Goal: Transaction & Acquisition: Purchase product/service

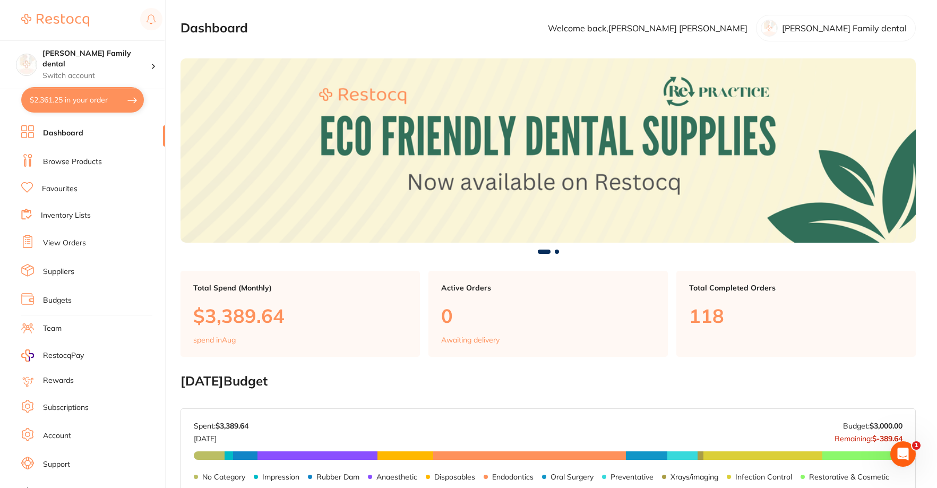
click at [67, 103] on button "$2,361.25 in your order" at bounding box center [82, 99] width 123 height 25
checkbox input "true"
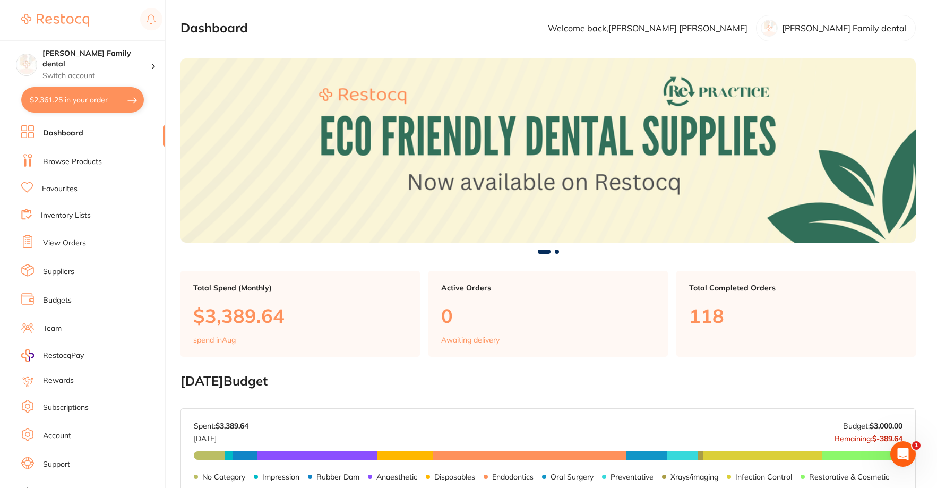
checkbox input "true"
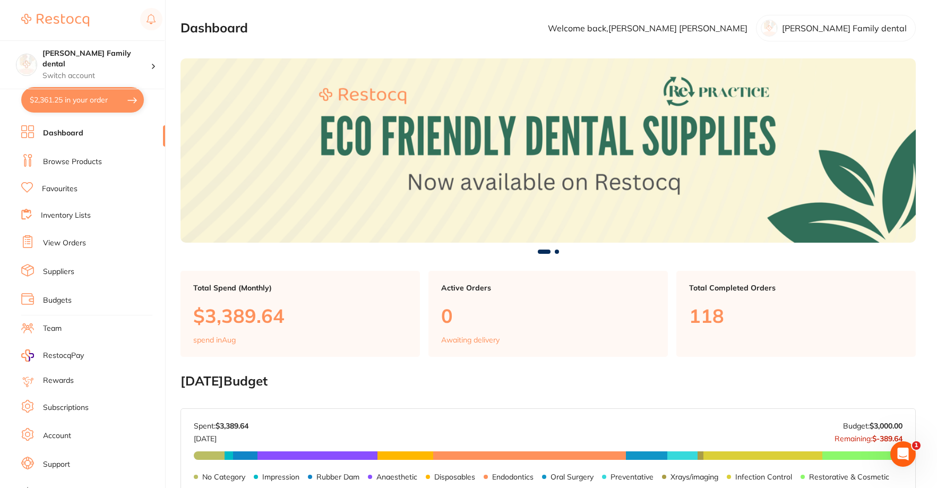
checkbox input "true"
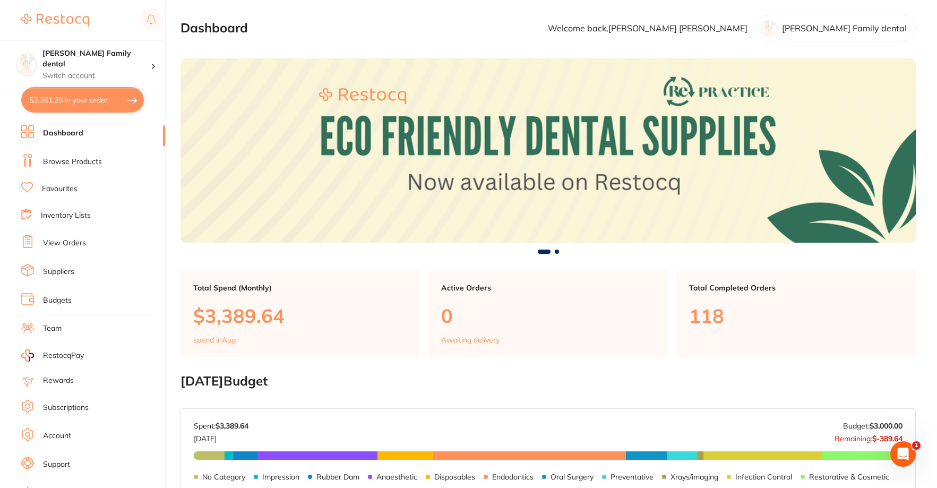
checkbox input "true"
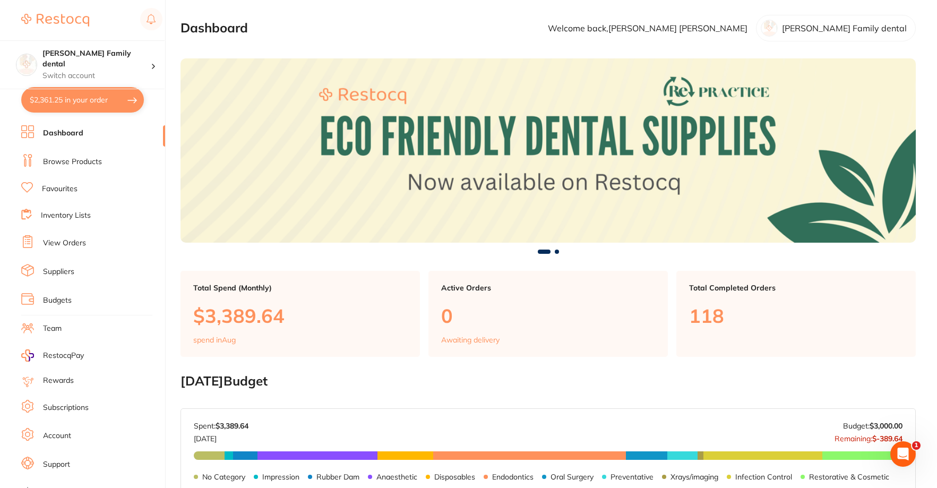
checkbox input "true"
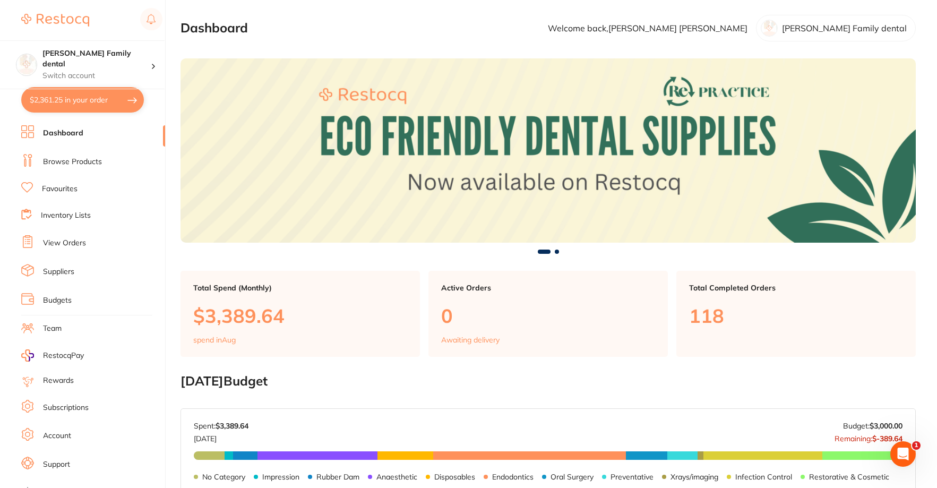
checkbox input "true"
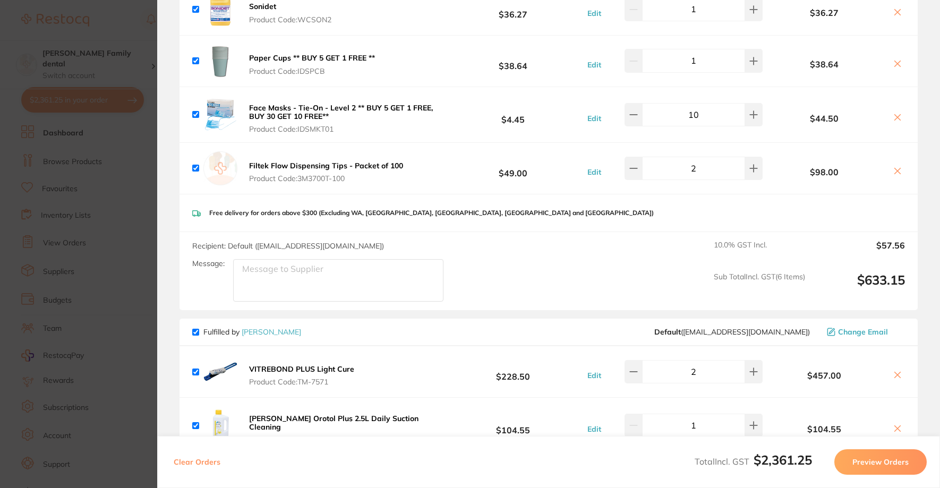
scroll to position [690, 0]
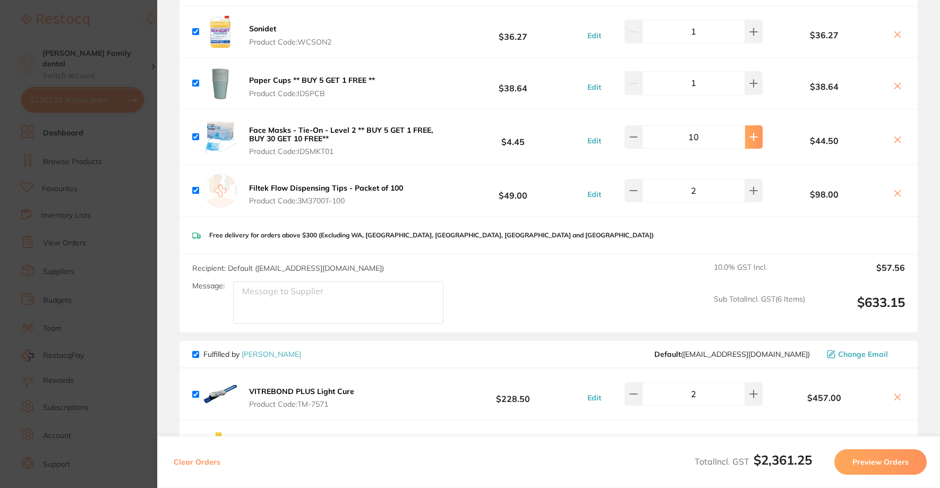
click at [749, 141] on icon at bounding box center [753, 137] width 8 height 8
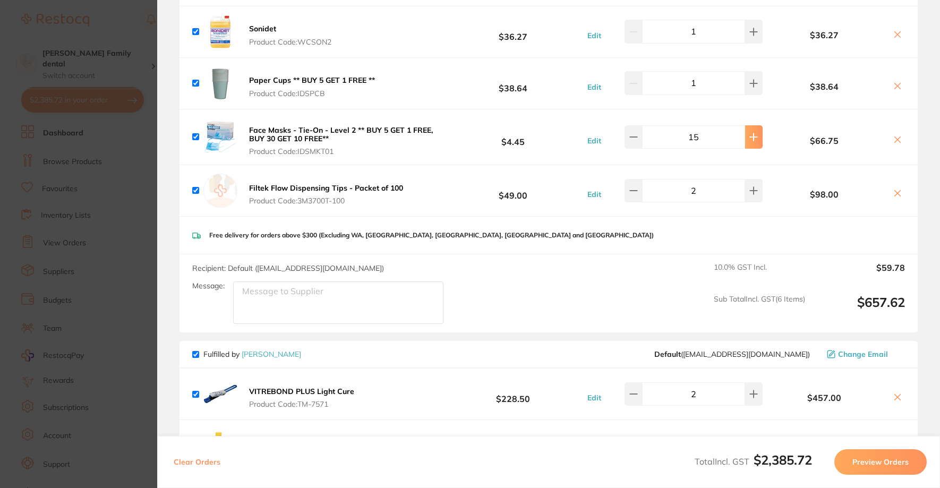
click at [749, 141] on icon at bounding box center [753, 137] width 8 height 8
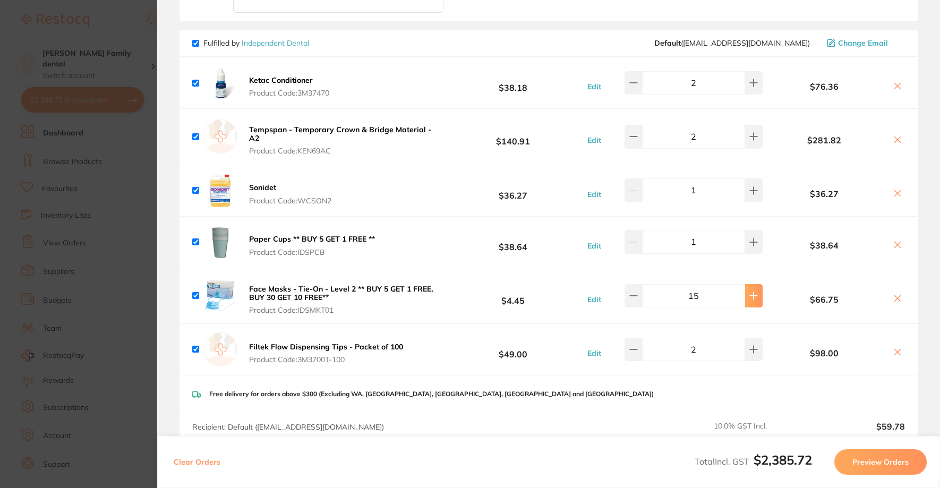
scroll to position [531, 0]
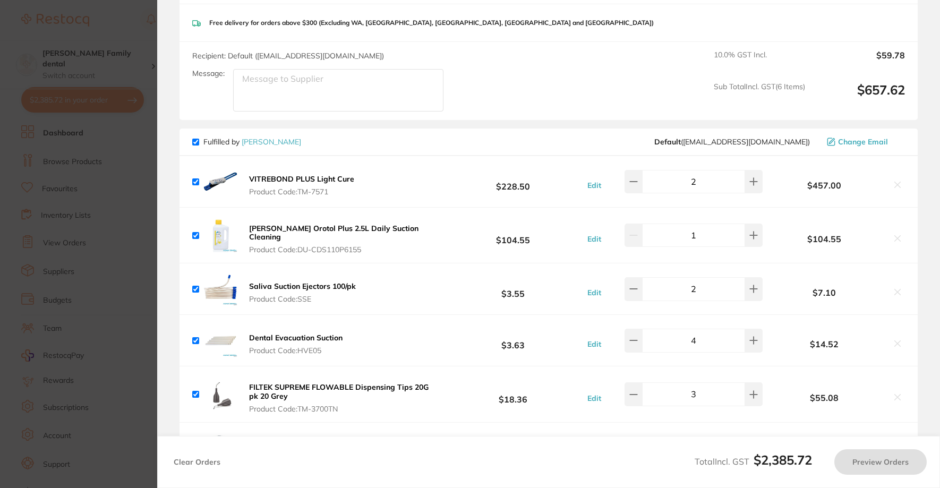
type input "20"
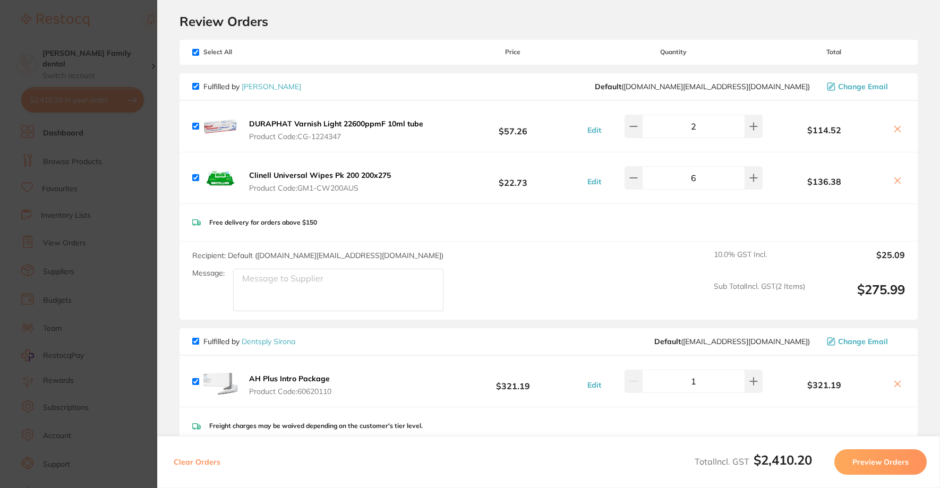
scroll to position [0, 0]
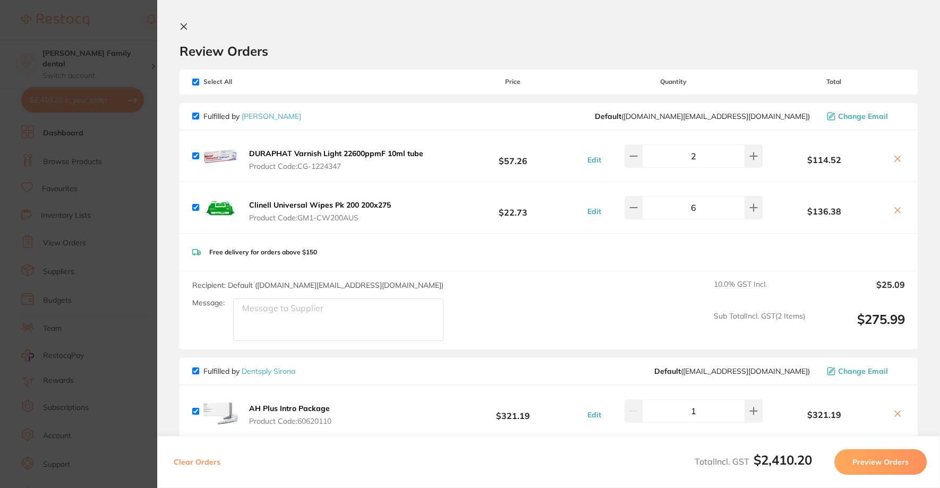
click at [185, 27] on icon at bounding box center [184, 26] width 8 height 8
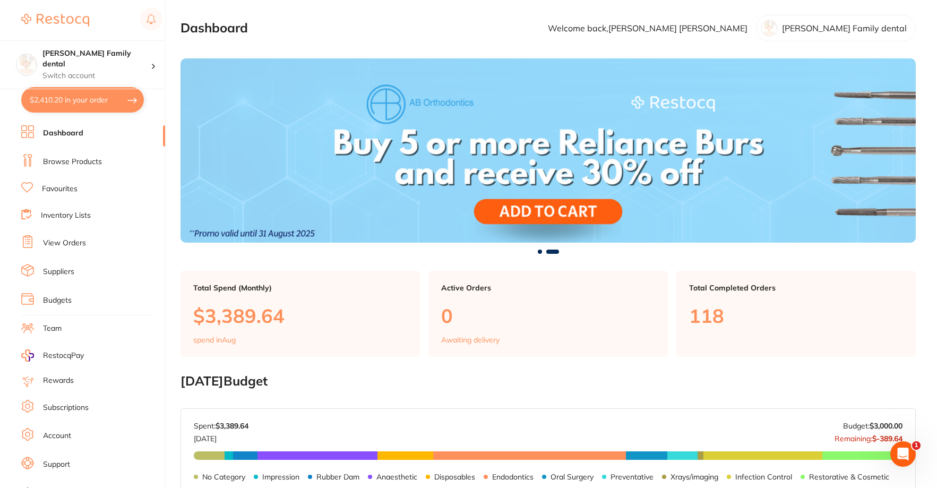
click at [64, 159] on link "Browse Products" at bounding box center [72, 162] width 59 height 11
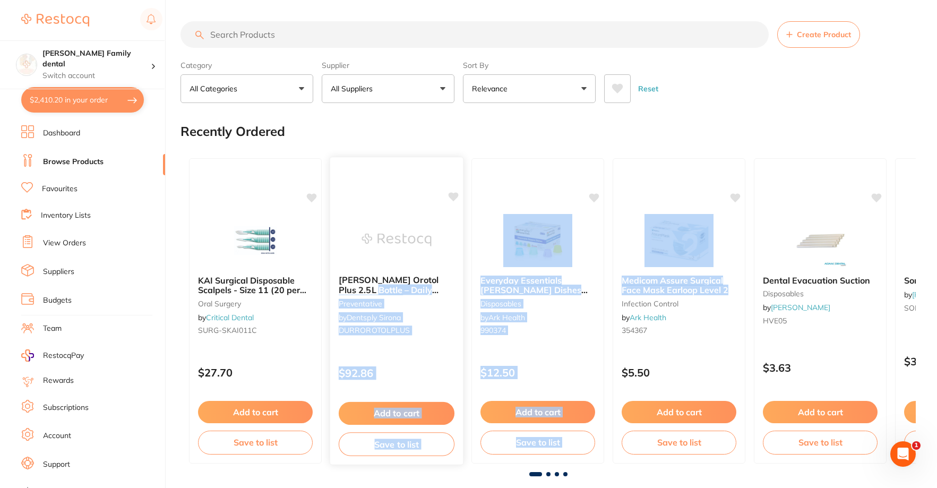
drag, startPoint x: 730, startPoint y: 286, endPoint x: 349, endPoint y: 285, distance: 380.8
click at [347, 288] on div "KAI Surgical Disposable Scalpels - Size 11 (20 per box) [MEDICAL_DATA] by Criti…" at bounding box center [549, 311] width 736 height 322
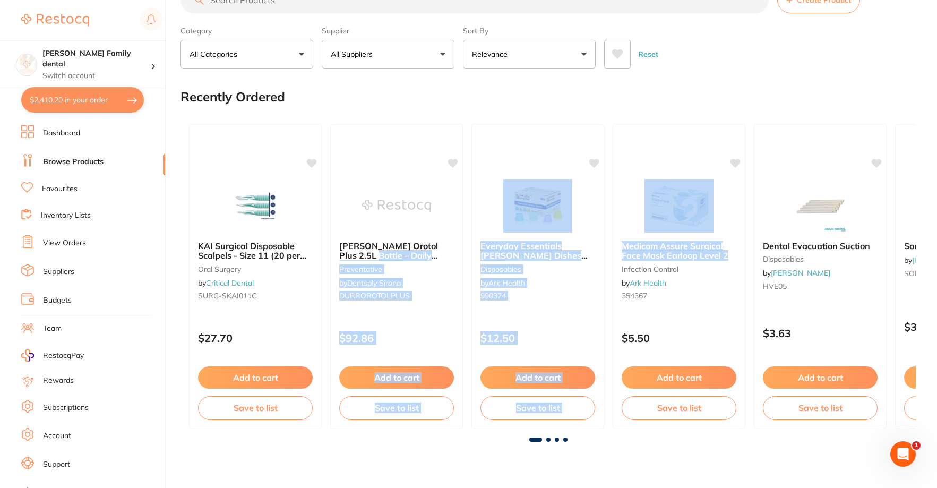
scroll to position [53, 0]
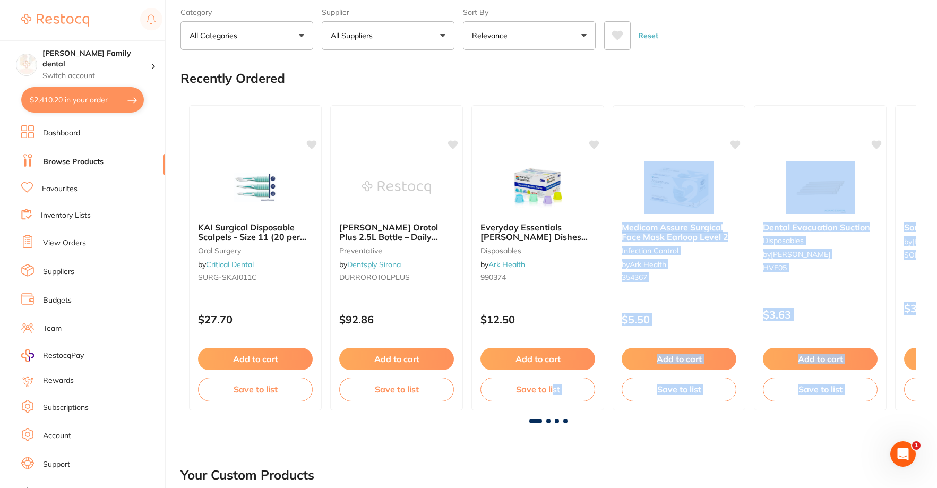
drag, startPoint x: 538, startPoint y: 420, endPoint x: 552, endPoint y: 419, distance: 14.4
click at [552, 419] on div "KAI Surgical Disposable Scalpels - Size 11 (20 per box) [MEDICAL_DATA] by Criti…" at bounding box center [549, 260] width 736 height 327
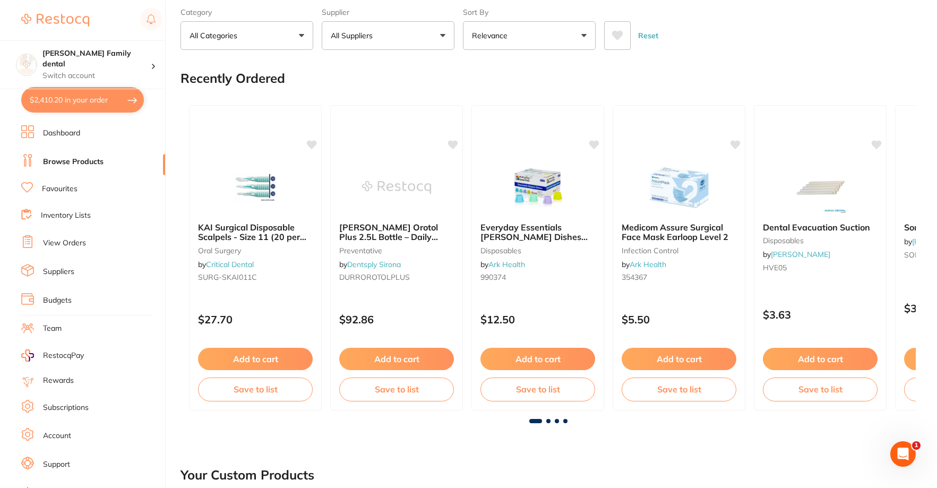
click at [547, 422] on span at bounding box center [549, 421] width 4 height 4
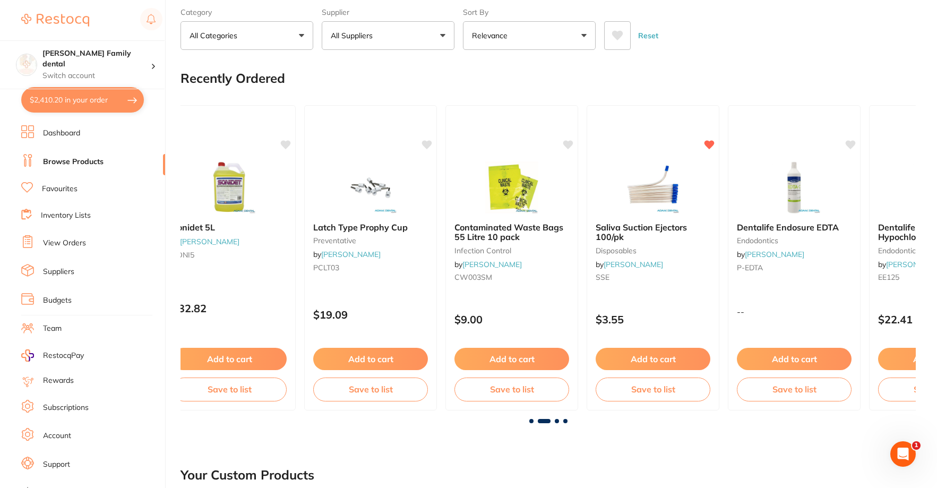
scroll to position [0, 736]
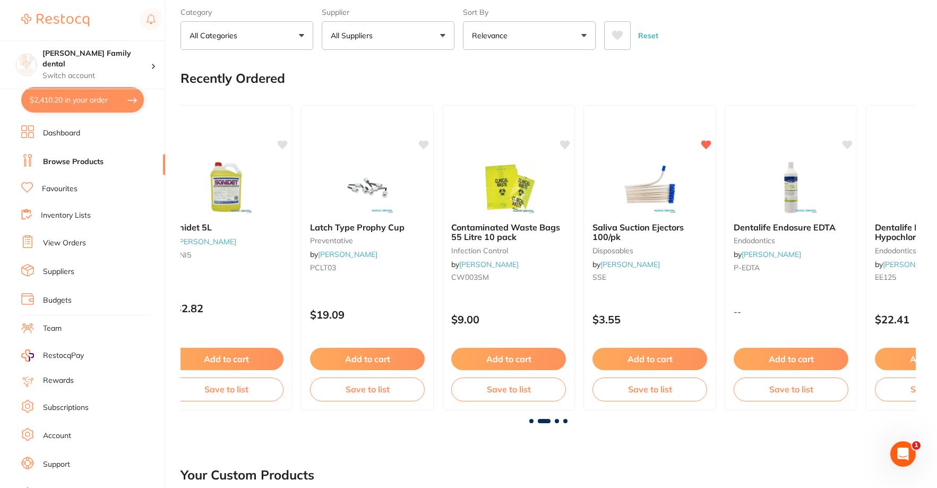
click at [557, 420] on span at bounding box center [557, 421] width 4 height 4
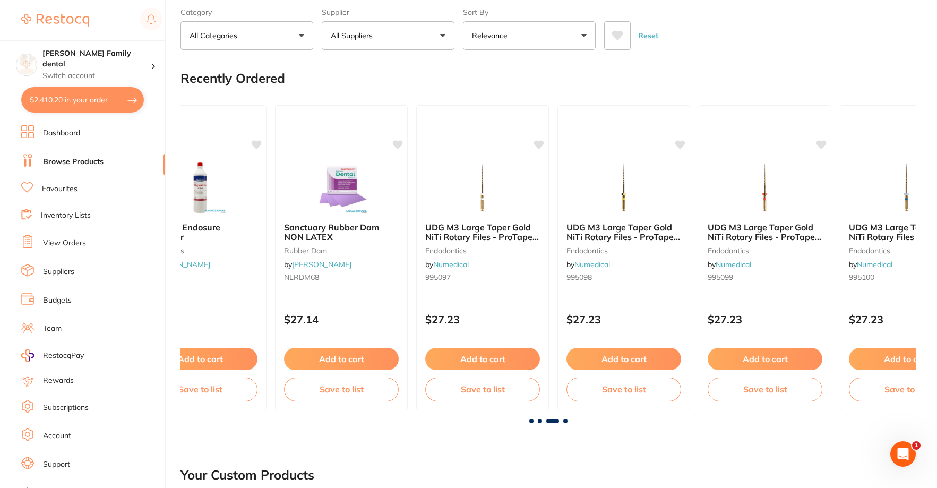
scroll to position [0, 1471]
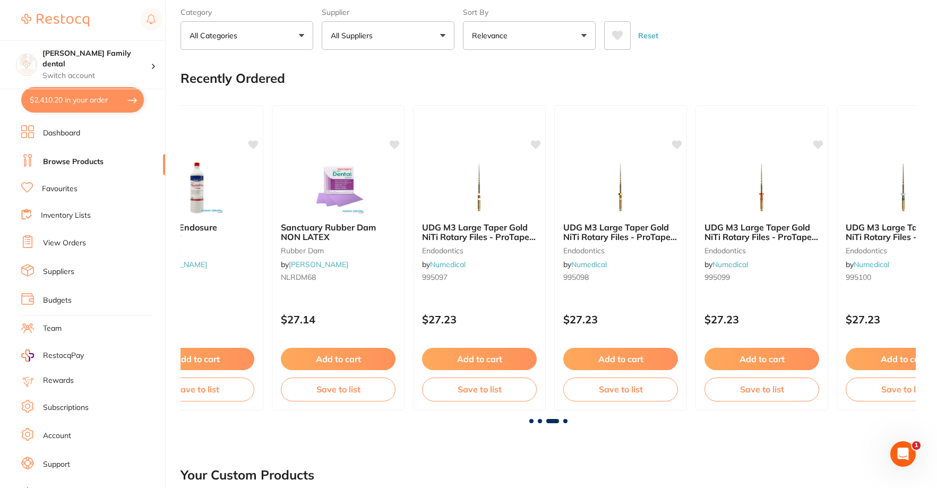
click at [567, 423] on div at bounding box center [549, 421] width 736 height 4
click at [566, 423] on span at bounding box center [566, 421] width 4 height 4
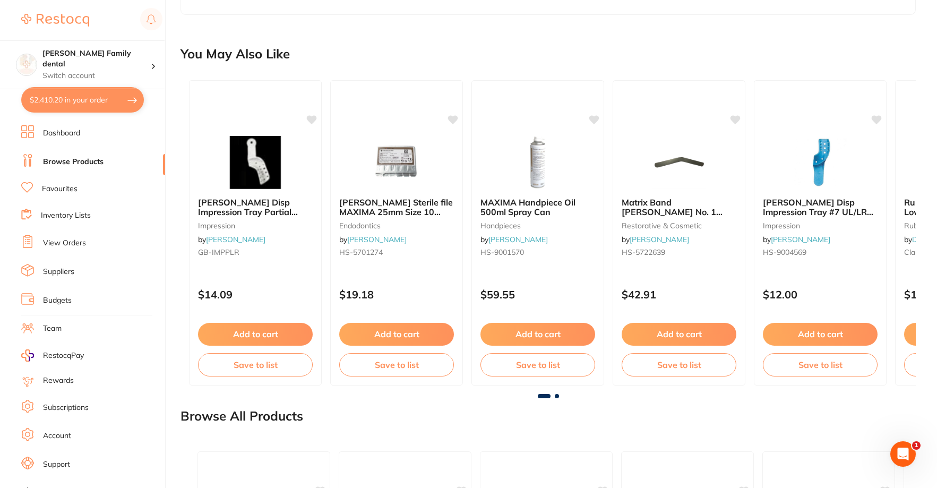
scroll to position [1002, 0]
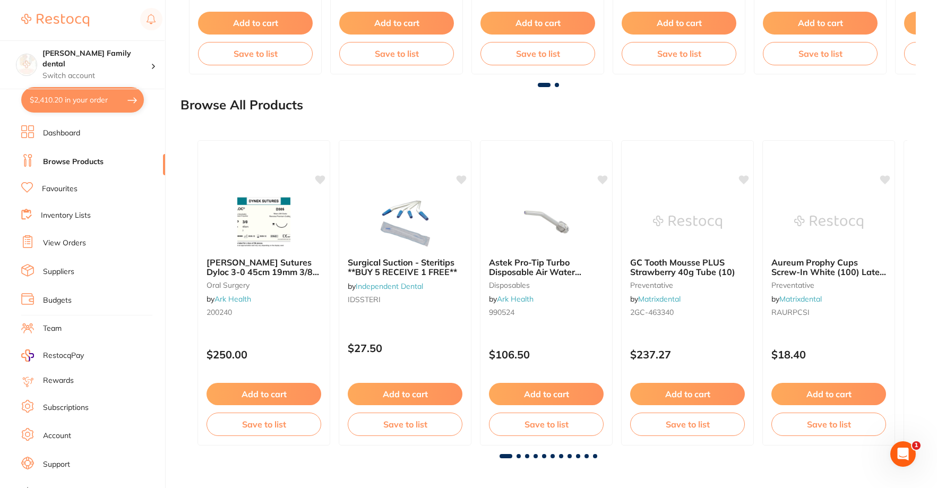
click at [60, 140] on li "Dashboard" at bounding box center [93, 133] width 144 height 16
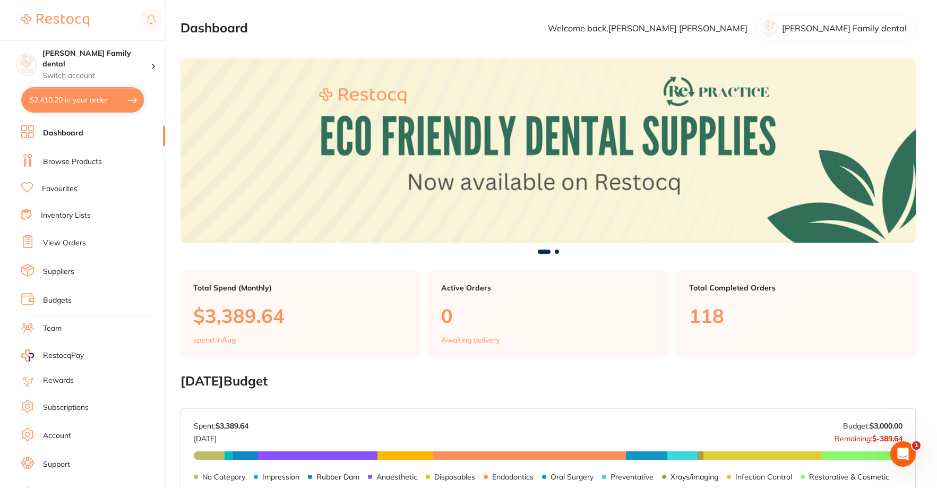
click at [57, 155] on li "Browse Products" at bounding box center [93, 162] width 144 height 16
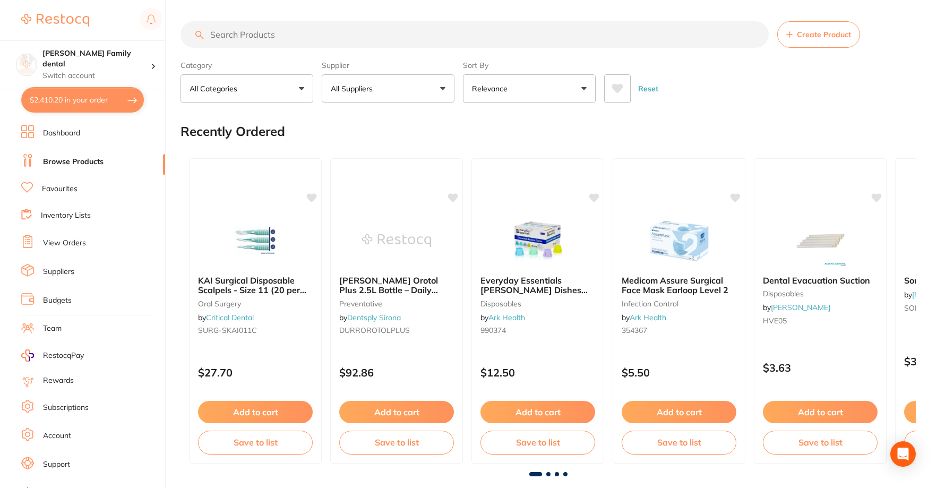
click at [251, 45] on input "search" at bounding box center [475, 34] width 588 height 27
click at [65, 104] on button "$2,410.20 in your order" at bounding box center [82, 99] width 123 height 25
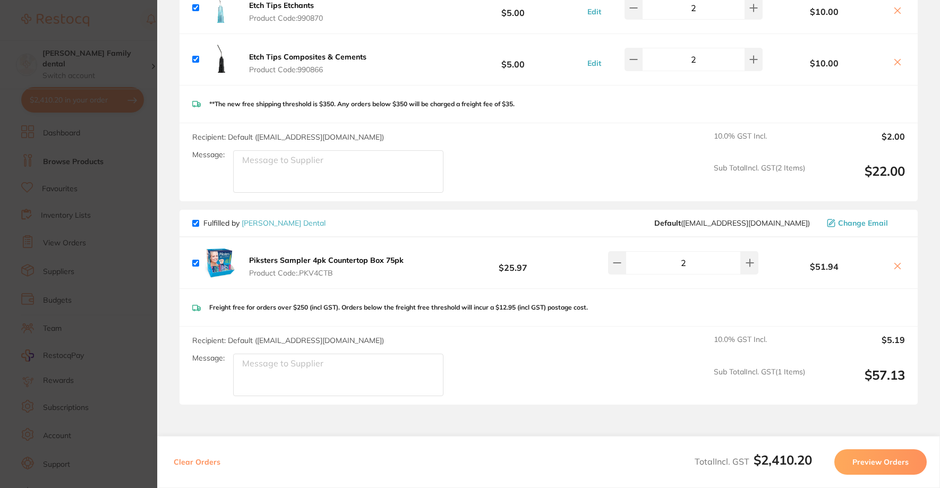
scroll to position [1973, 0]
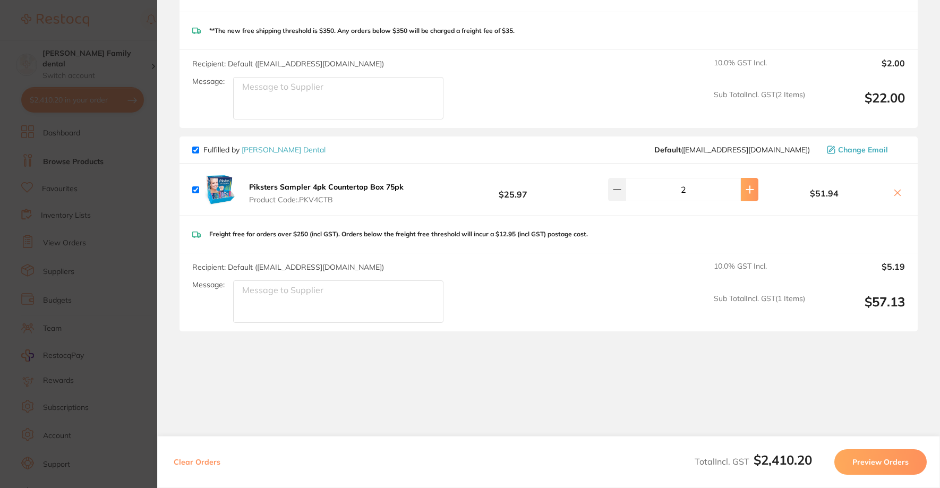
click at [746, 185] on icon at bounding box center [750, 189] width 8 height 8
type input "4"
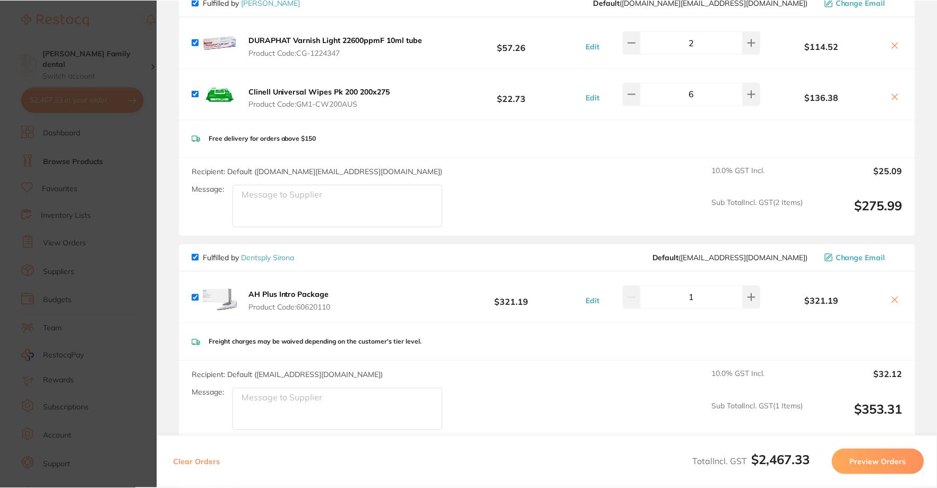
scroll to position [0, 0]
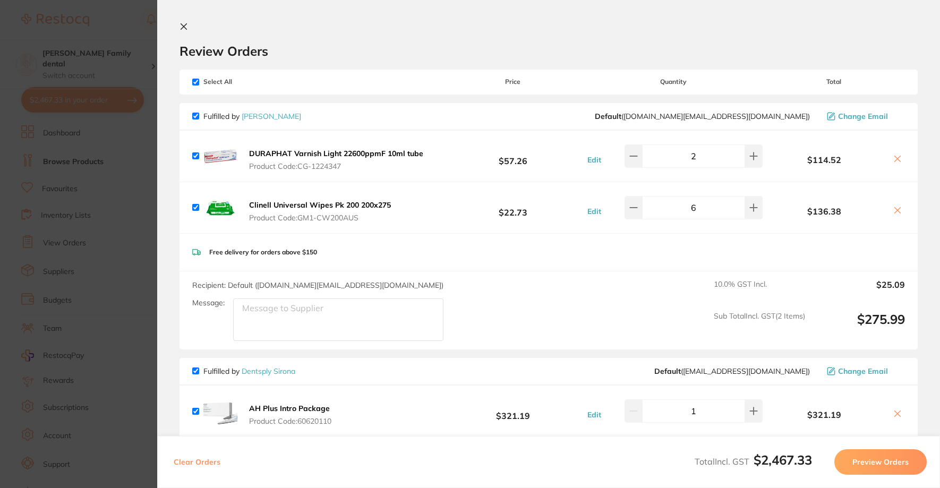
click at [184, 23] on icon at bounding box center [184, 26] width 8 height 8
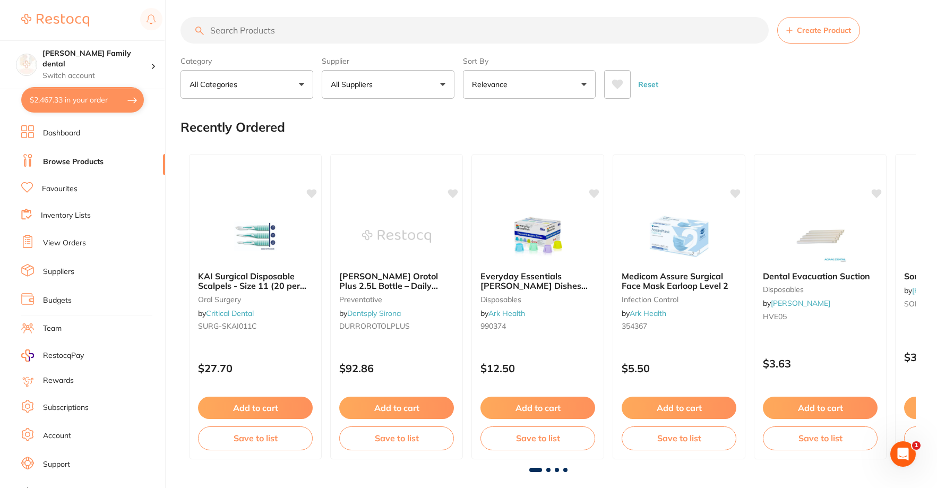
click at [324, 29] on input "search" at bounding box center [475, 30] width 588 height 27
type input "bibs"
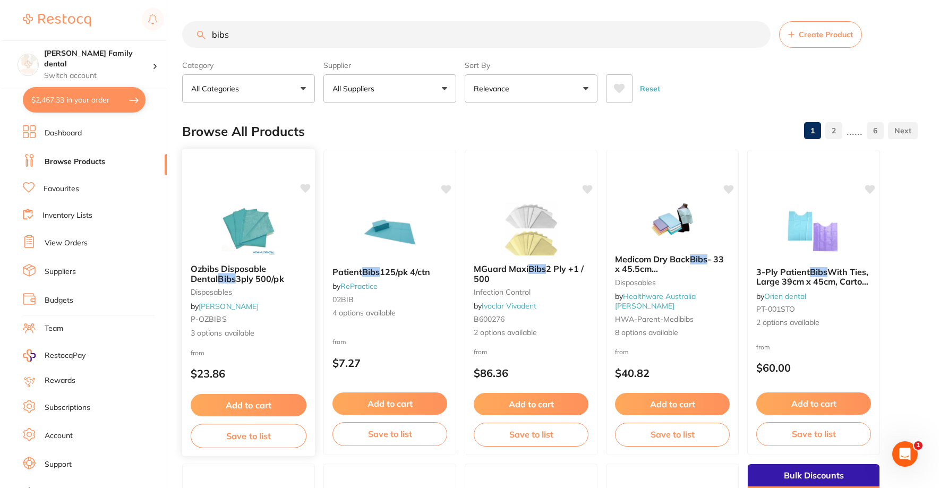
scroll to position [0, 0]
click at [257, 216] on img at bounding box center [247, 229] width 70 height 54
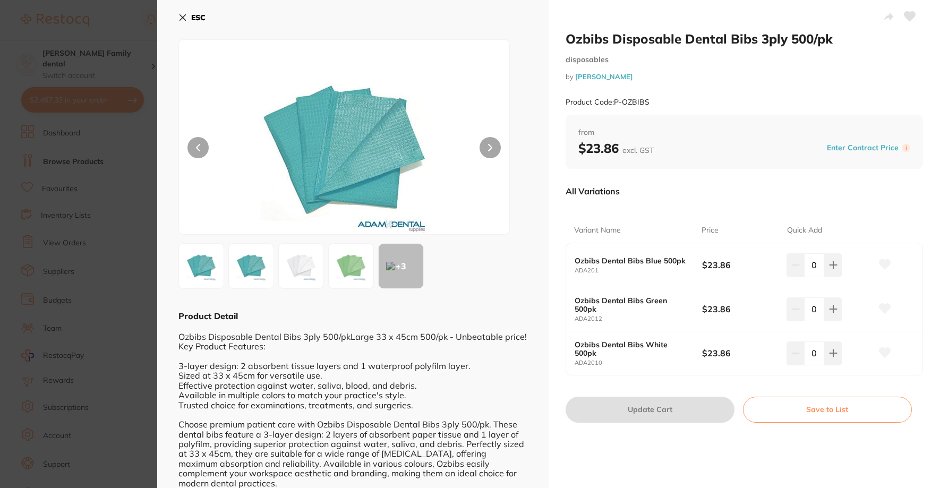
click at [259, 263] on img at bounding box center [251, 266] width 38 height 38
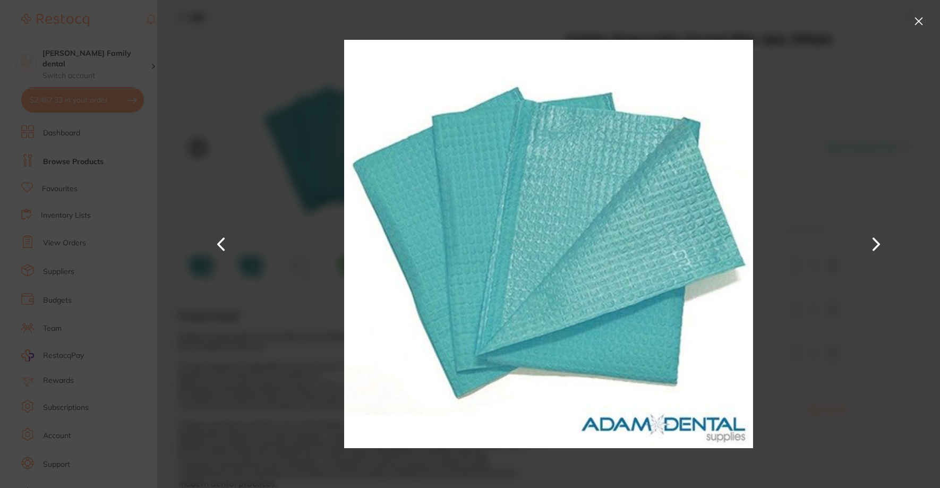
click at [876, 246] on button at bounding box center [876, 244] width 25 height 244
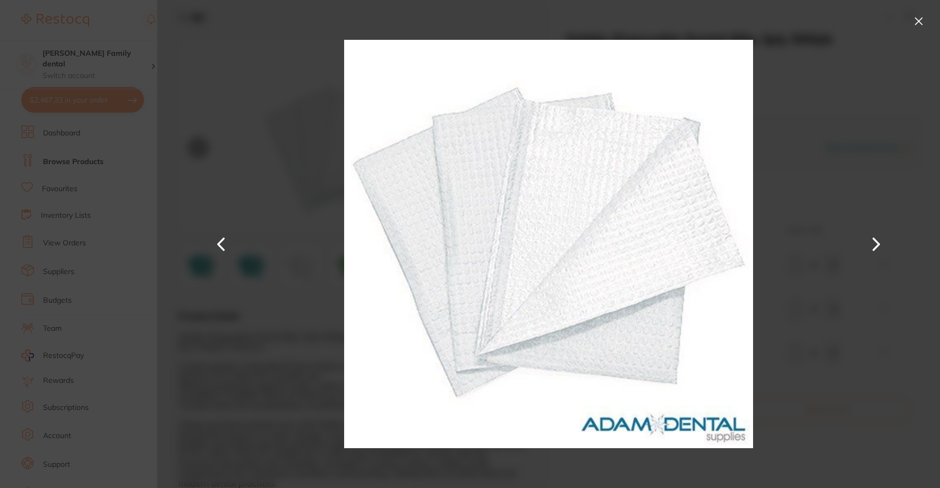
click at [876, 246] on button at bounding box center [876, 244] width 25 height 244
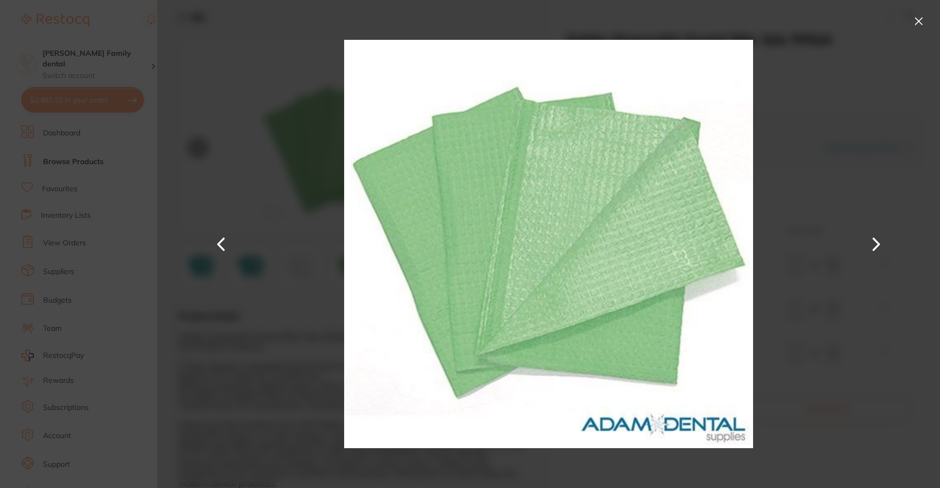
click at [876, 246] on button at bounding box center [876, 244] width 25 height 244
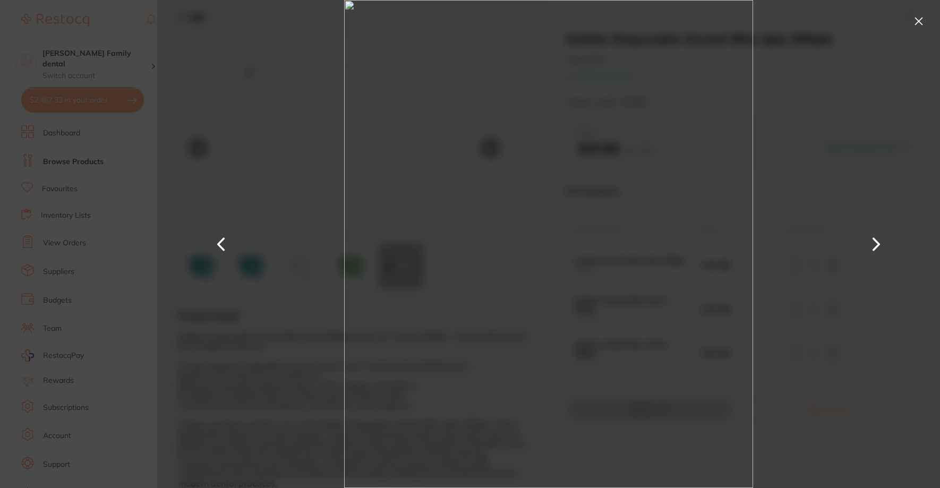
click at [876, 246] on button at bounding box center [876, 244] width 25 height 244
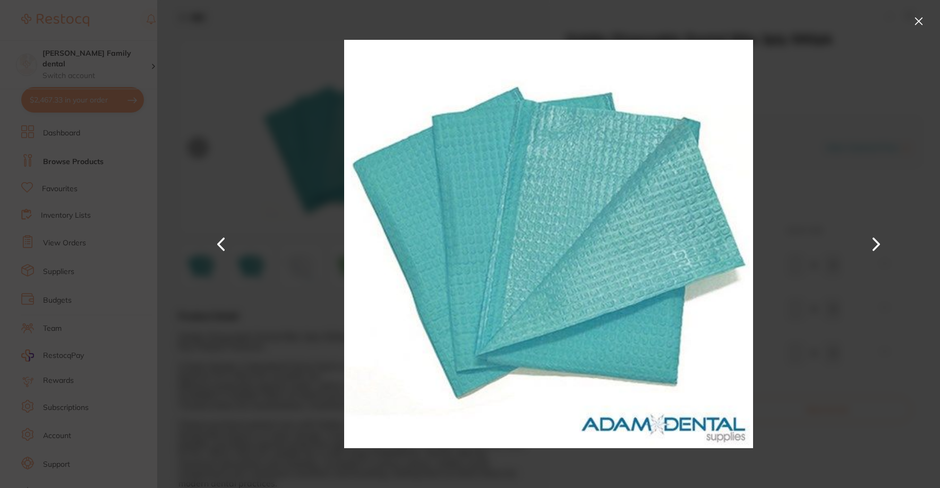
click at [915, 18] on button at bounding box center [918, 21] width 17 height 17
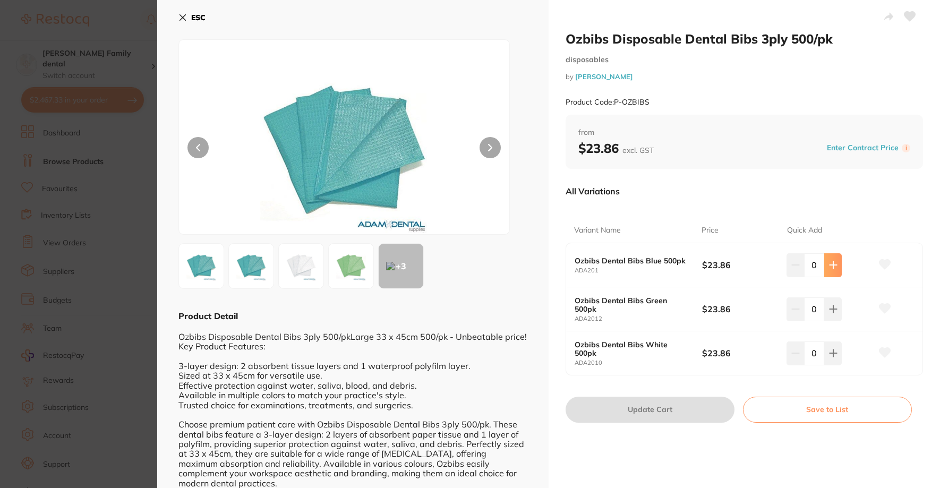
click at [830, 270] on button at bounding box center [833, 264] width 18 height 23
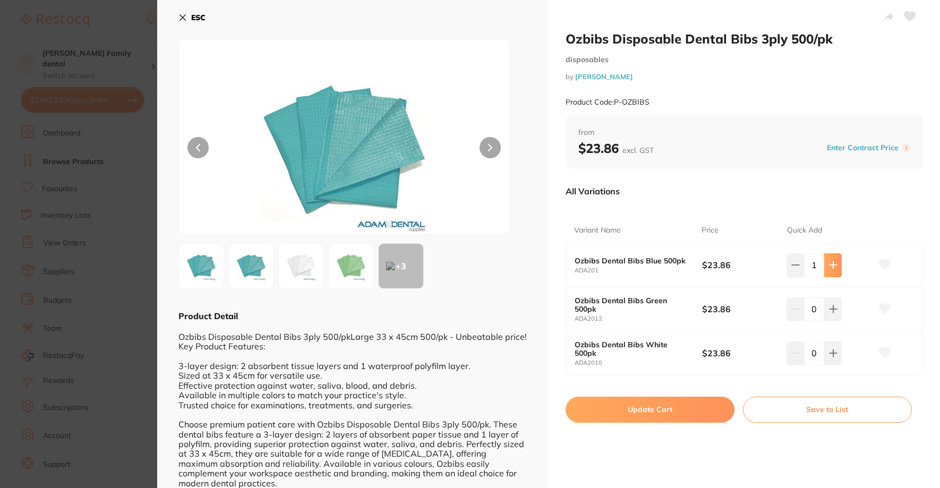
click at [829, 268] on icon at bounding box center [833, 265] width 8 height 8
type input "2"
click at [183, 21] on icon at bounding box center [182, 17] width 8 height 8
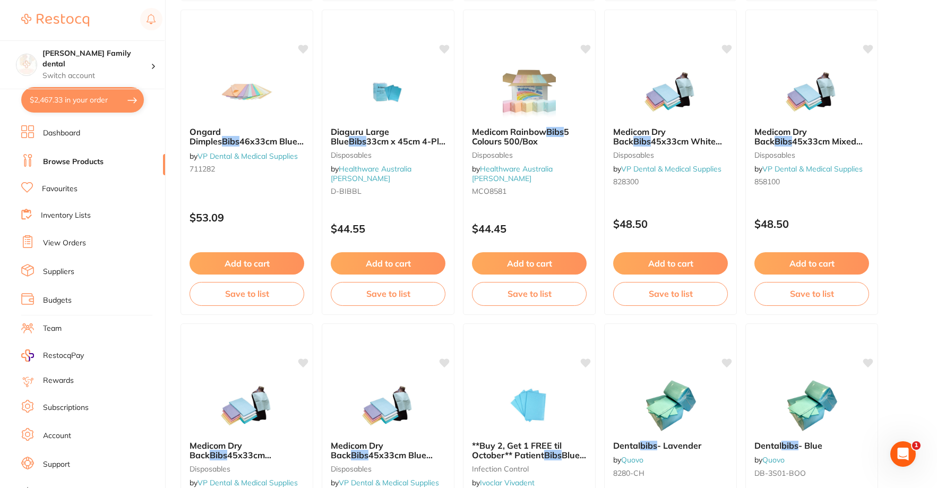
scroll to position [2235, 0]
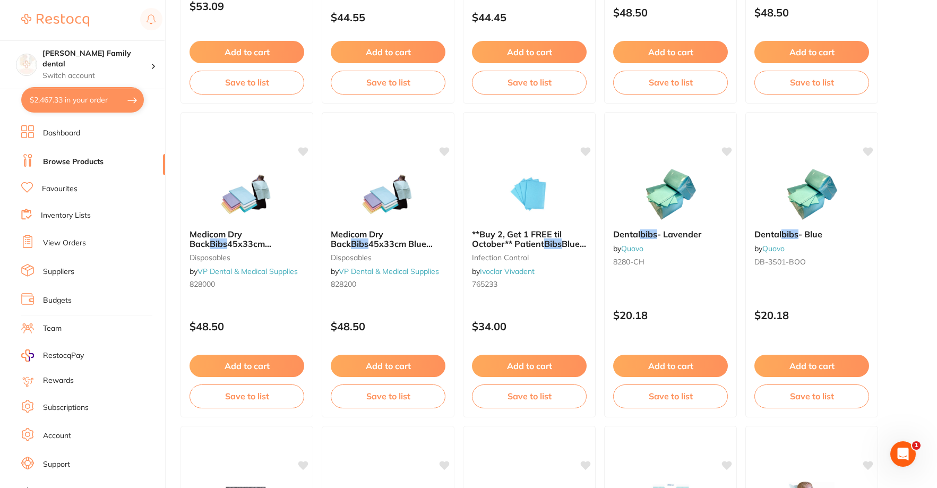
click at [82, 238] on link "View Orders" at bounding box center [64, 243] width 43 height 11
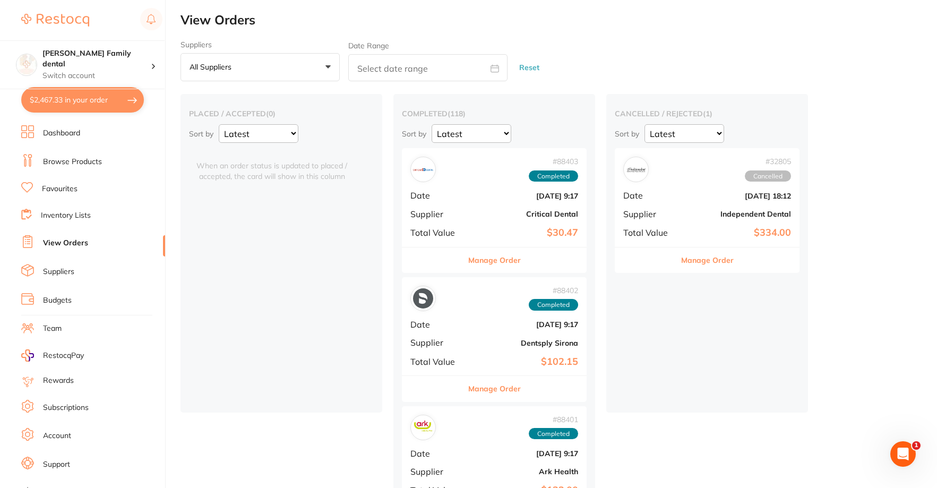
click at [82, 157] on link "Browse Products" at bounding box center [72, 162] width 59 height 11
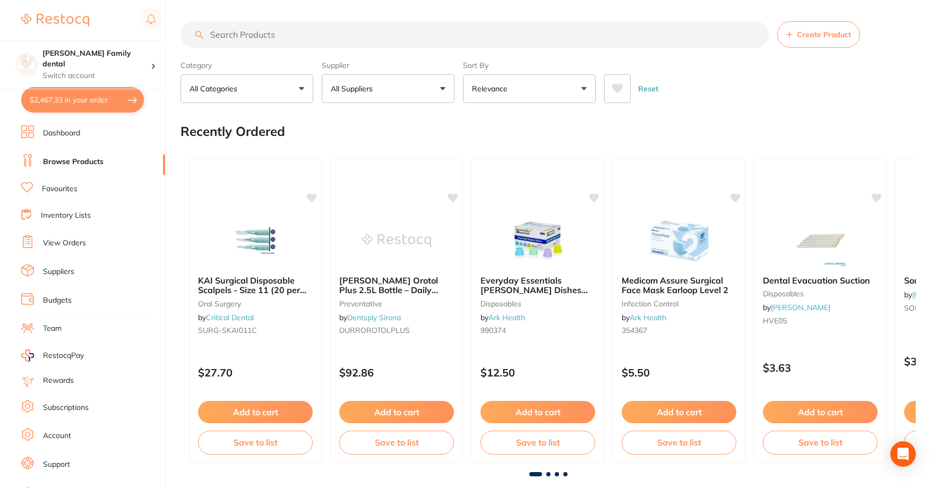
click at [345, 39] on input "search" at bounding box center [475, 34] width 588 height 27
type input "alginate"
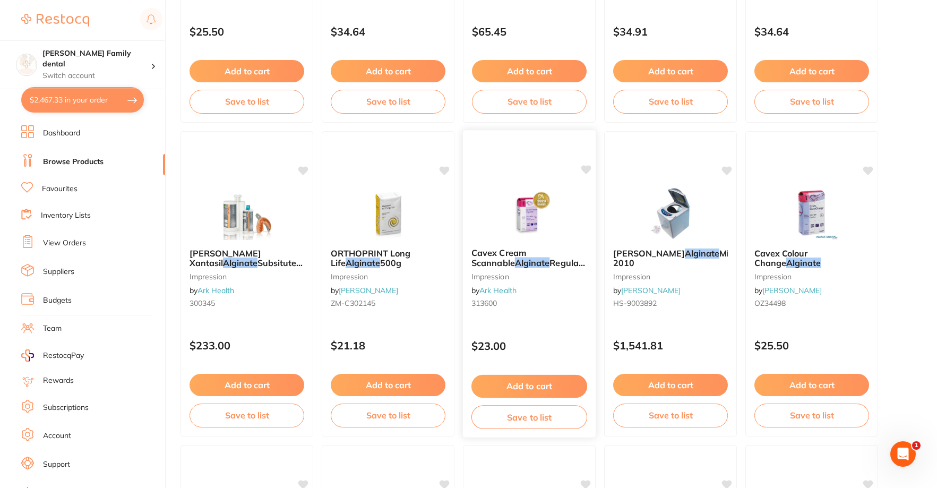
scroll to position [1593, 0]
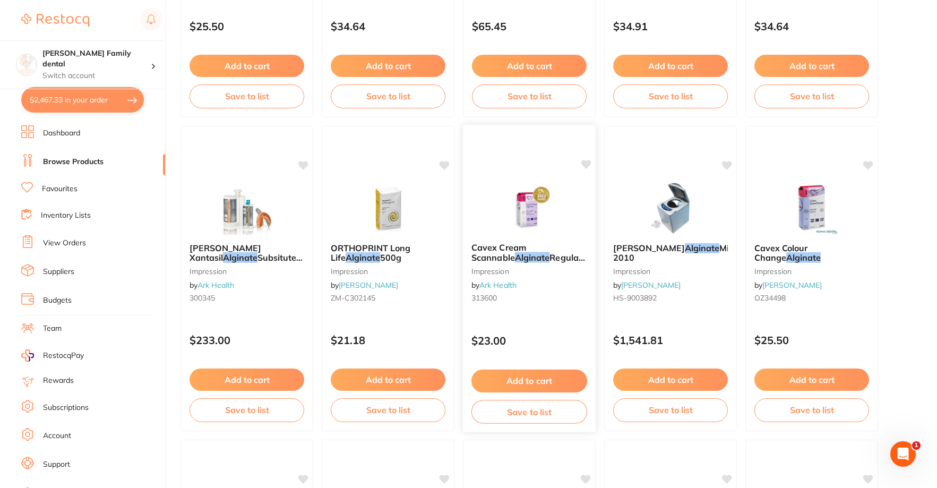
click at [557, 381] on button "Add to cart" at bounding box center [530, 381] width 116 height 23
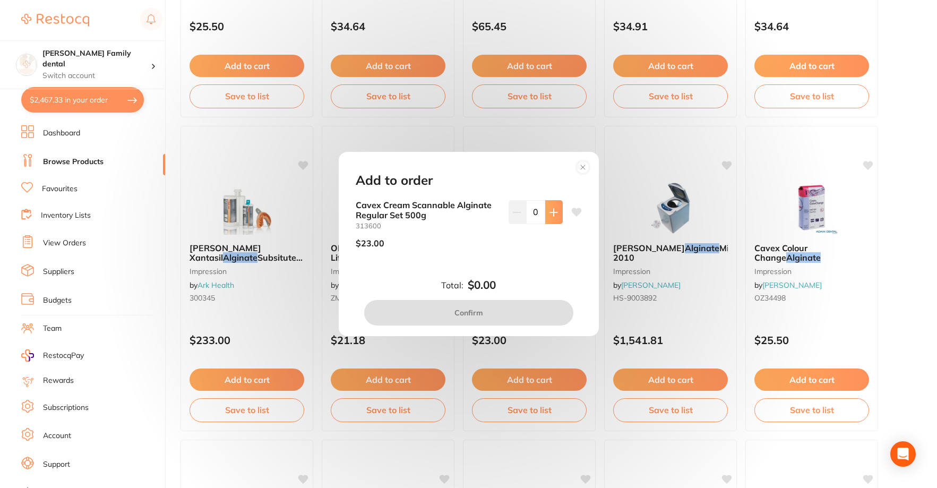
click at [547, 210] on button at bounding box center [554, 211] width 18 height 23
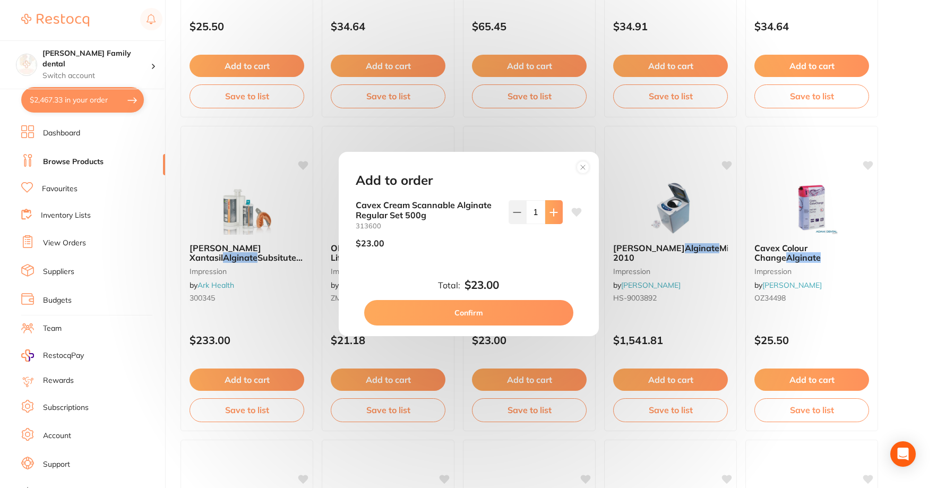
type input "1"
click at [531, 305] on button "Confirm" at bounding box center [468, 312] width 209 height 25
checkbox input "false"
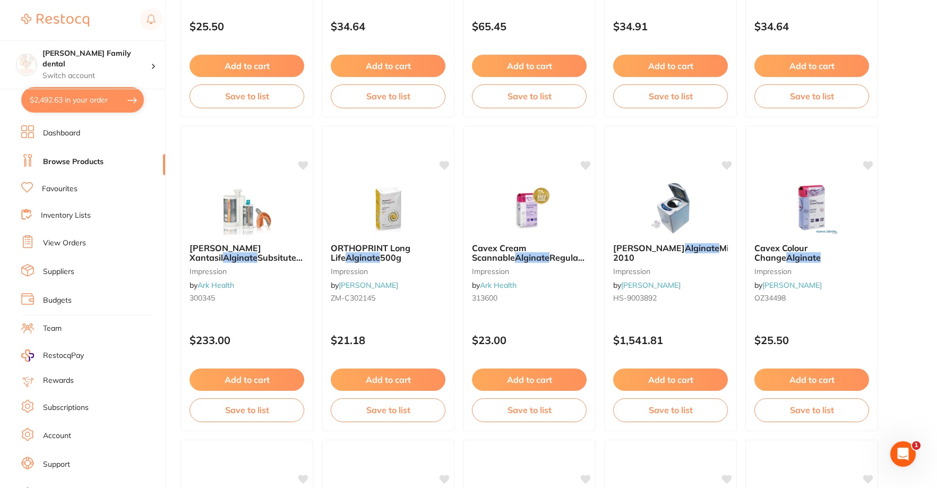
click at [47, 160] on link "Browse Products" at bounding box center [73, 162] width 61 height 11
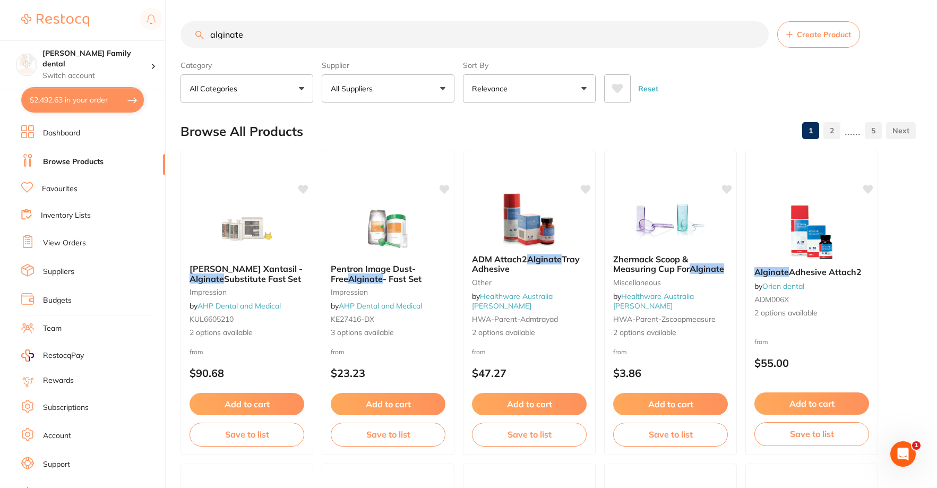
drag, startPoint x: 258, startPoint y: 29, endPoint x: 38, endPoint y: 22, distance: 220.5
click at [38, 22] on div "$2,492.63 [PERSON_NAME] Family dental Switch account [PERSON_NAME] Family denta…" at bounding box center [468, 244] width 937 height 488
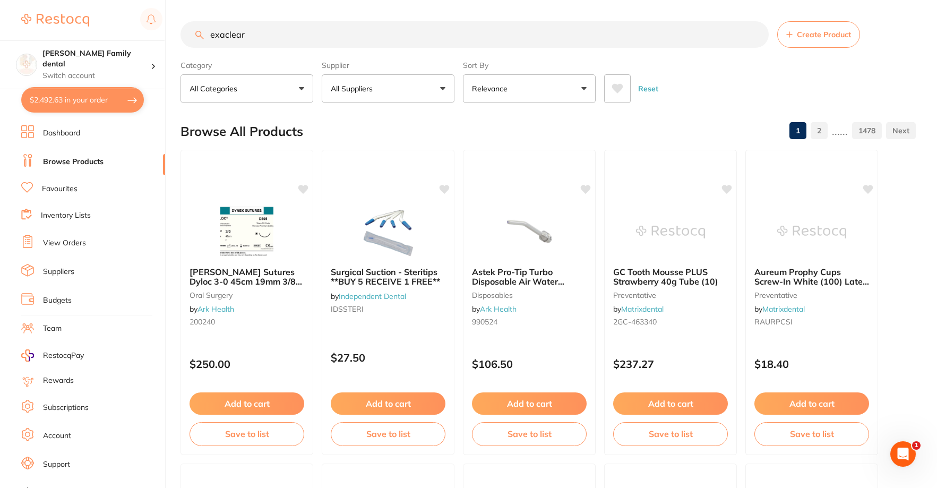
type input "exaclear"
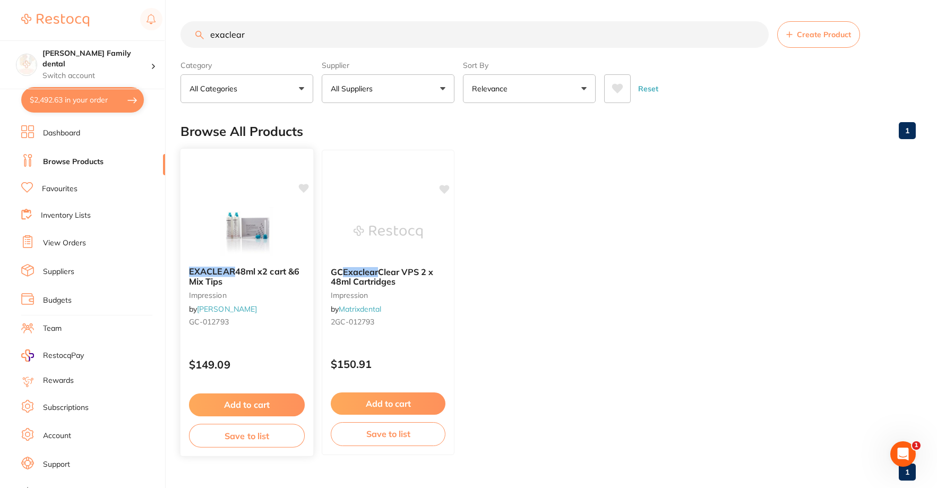
click at [265, 405] on button "Add to cart" at bounding box center [247, 405] width 116 height 23
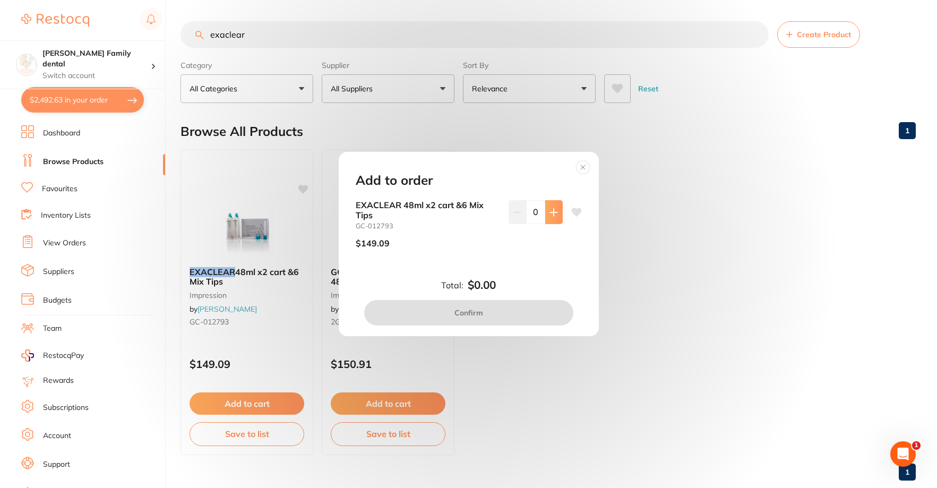
click at [554, 208] on icon at bounding box center [554, 212] width 8 height 8
type input "1"
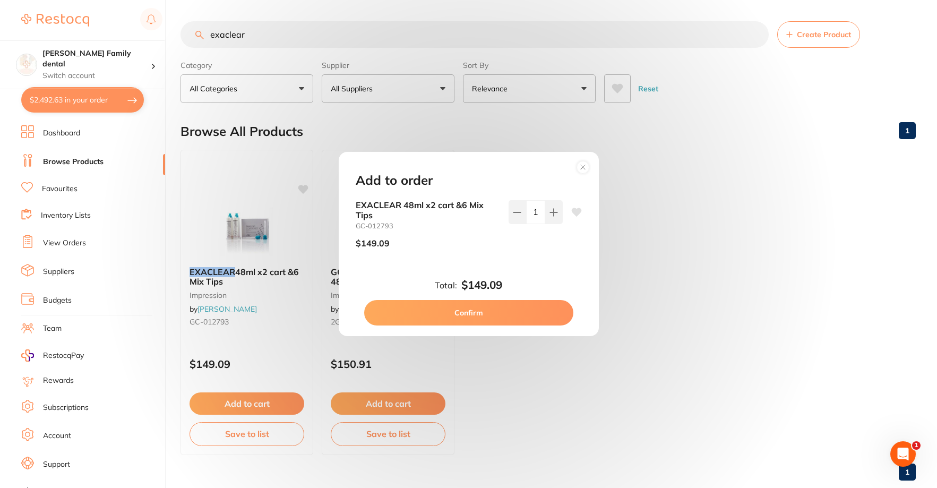
click at [518, 315] on button "Confirm" at bounding box center [468, 312] width 209 height 25
checkbox input "false"
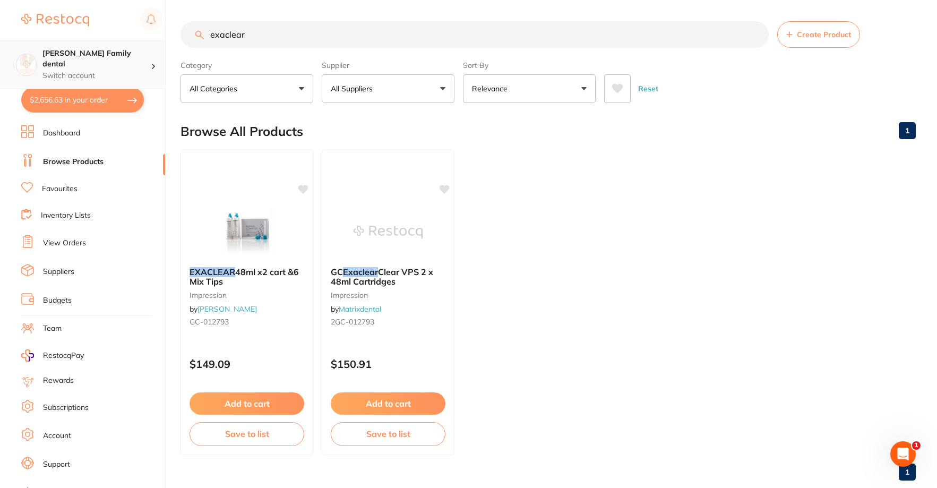
scroll to position [1, 0]
drag, startPoint x: 345, startPoint y: 43, endPoint x: 0, endPoint y: 53, distance: 345.4
click at [0, 48] on div "$2,656.63 [PERSON_NAME] Family dental Switch account [PERSON_NAME] Family denta…" at bounding box center [468, 244] width 937 height 488
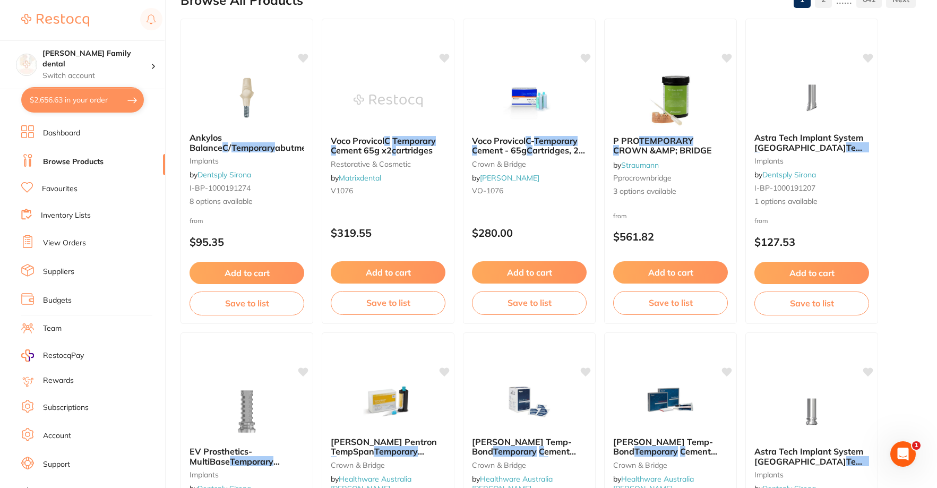
scroll to position [0, 0]
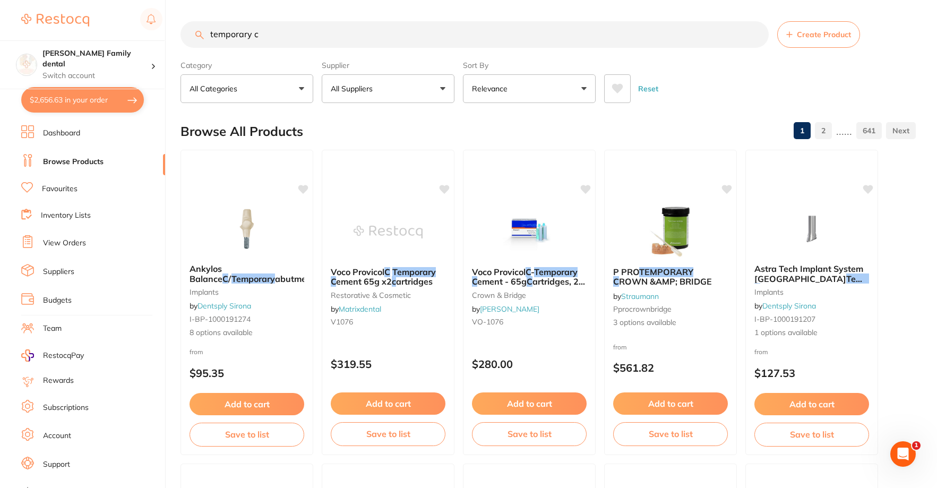
click at [277, 38] on input "temporary c" at bounding box center [475, 34] width 588 height 27
type input "temporary cement"
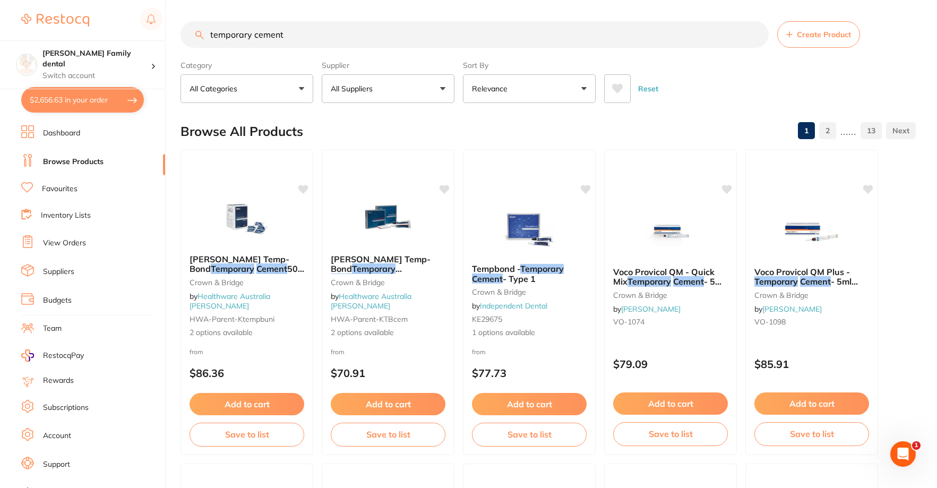
click at [64, 155] on li "Browse Products" at bounding box center [93, 162] width 144 height 16
click at [68, 193] on link "Favourites" at bounding box center [60, 189] width 36 height 11
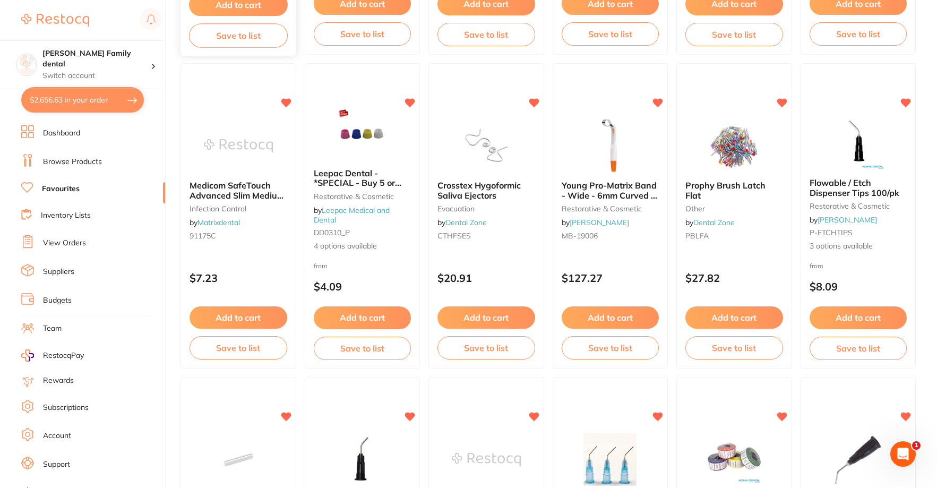
scroll to position [615, 0]
